Goal: Information Seeking & Learning: Learn about a topic

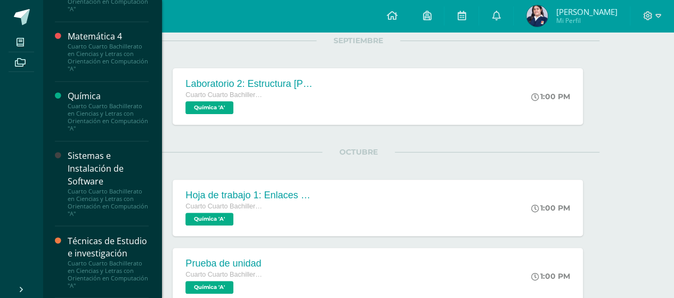
scroll to position [266, 0]
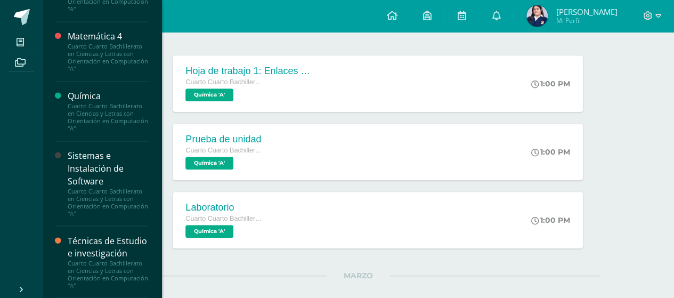
click at [100, 153] on div "Sistemas e Instalación de Software" at bounding box center [108, 168] width 81 height 37
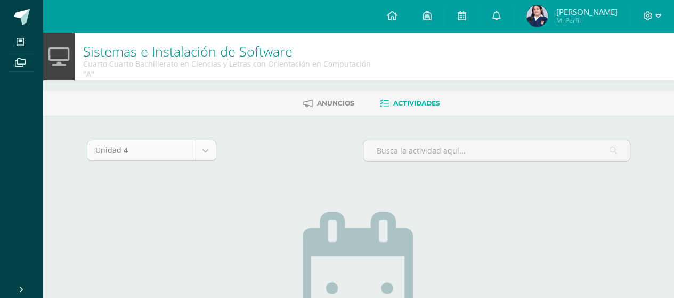
click at [196, 137] on body "Mis cursos Archivos Cerrar panel Asesoría Cuarto Cuarto Bachillerato en Ciencia…" at bounding box center [337, 235] width 674 height 470
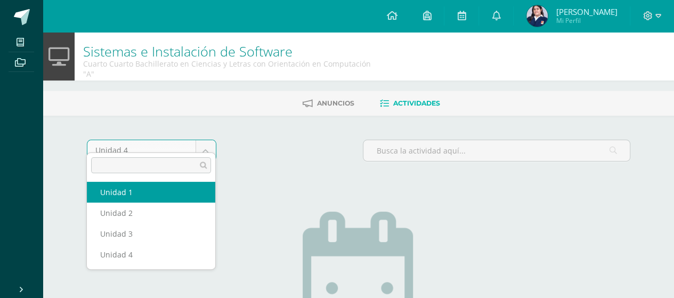
select select "Unidad 1"
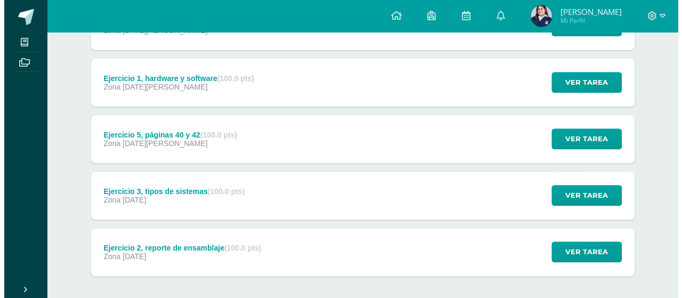
scroll to position [213, 0]
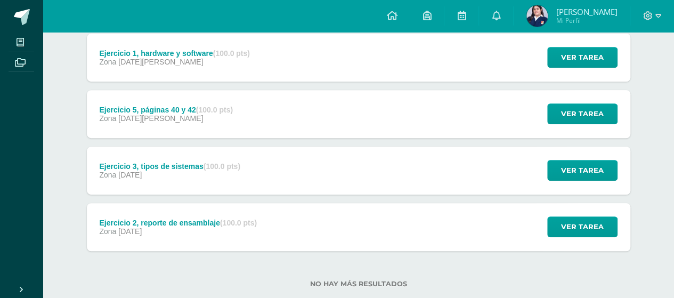
click at [445, 215] on div "Ejercicio 2, reporte de ensamblaje (100.0 pts) Zona [DATE] Ver tarea Ejercicio …" at bounding box center [358, 227] width 543 height 48
click at [0, 0] on div "Cargando contenido" at bounding box center [0, 0] width 0 height 0
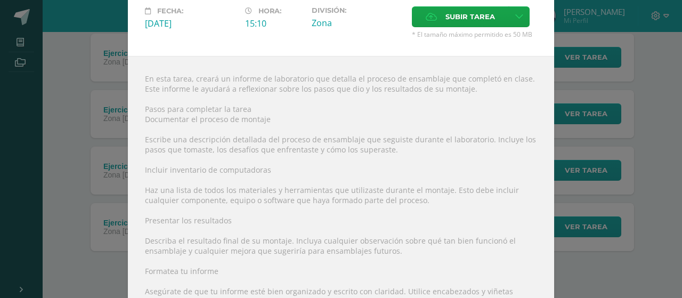
scroll to position [106, 0]
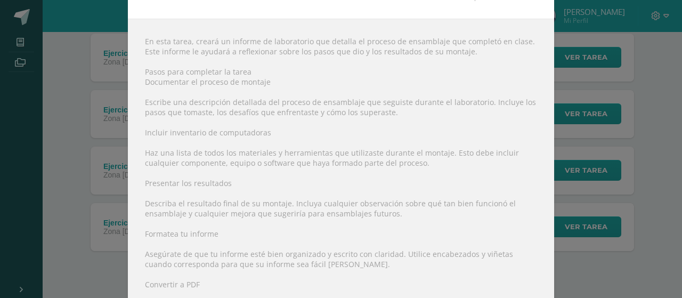
click at [312, 205] on div "En esta tarea, creará un informe de laboratorio que detalla el proceso de ensam…" at bounding box center [341, 269] width 426 height 500
click at [312, 204] on div "En esta tarea, creará un informe de laboratorio que detalla el proceso de ensam…" at bounding box center [341, 269] width 426 height 500
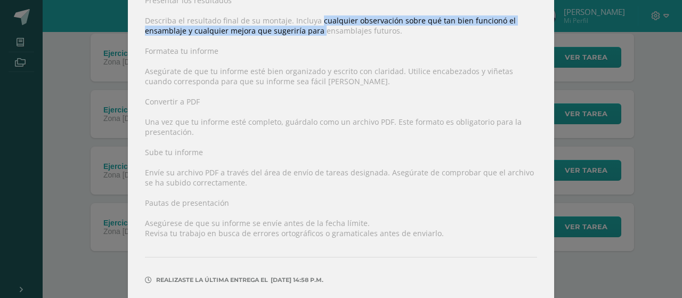
scroll to position [319, 0]
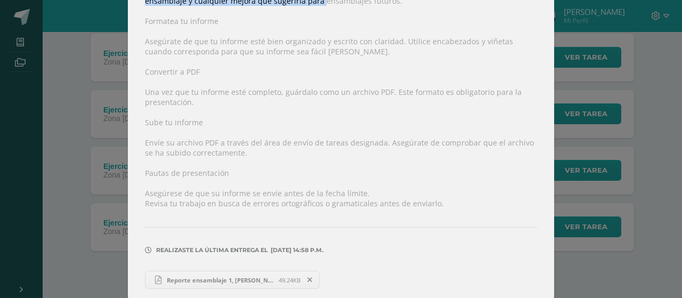
click at [234, 276] on span "Reporte ensamblaje 1, Lourdes Rodríguez Urrea.pdf" at bounding box center [219, 280] width 117 height 8
